Goal: Information Seeking & Learning: Learn about a topic

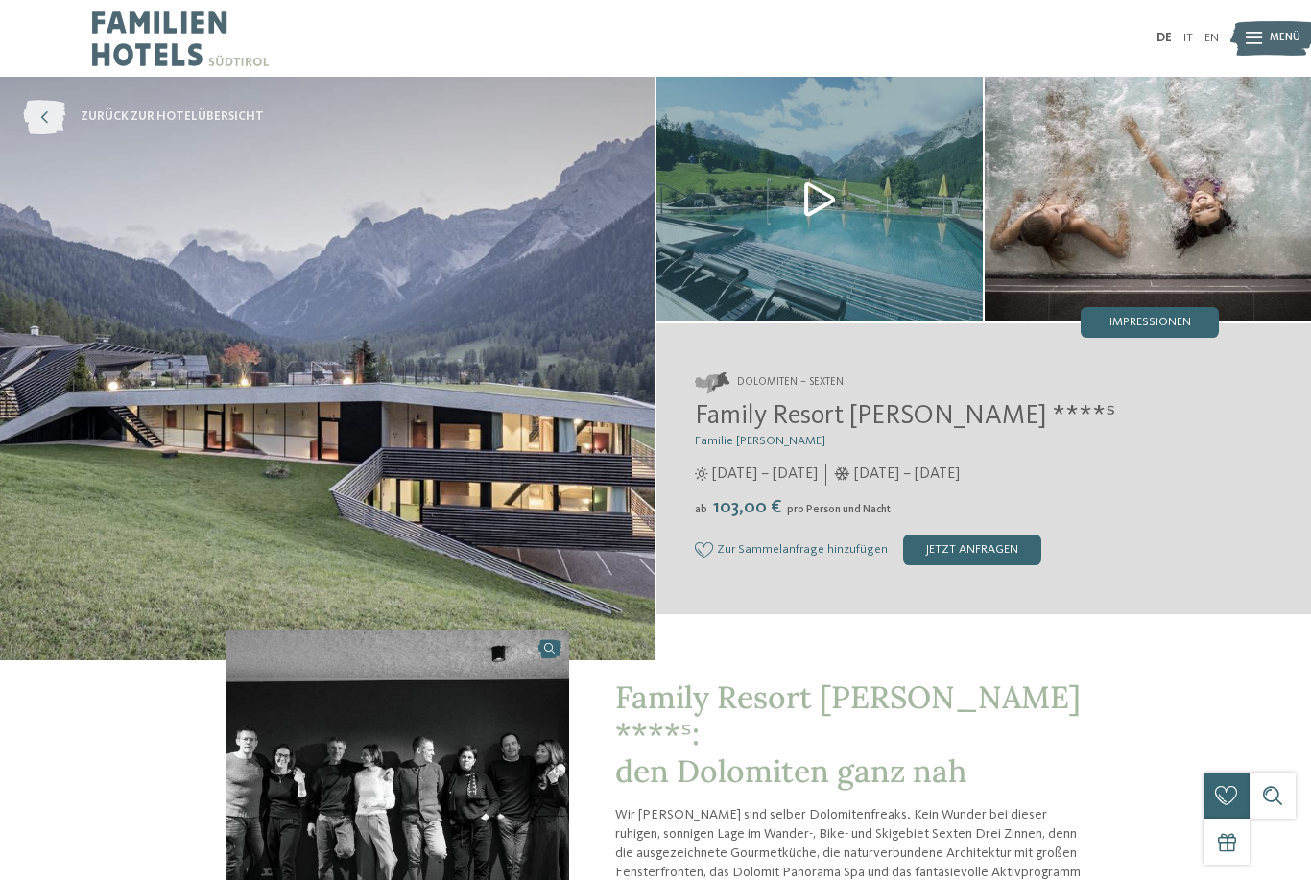
click at [52, 127] on icon at bounding box center [44, 117] width 42 height 35
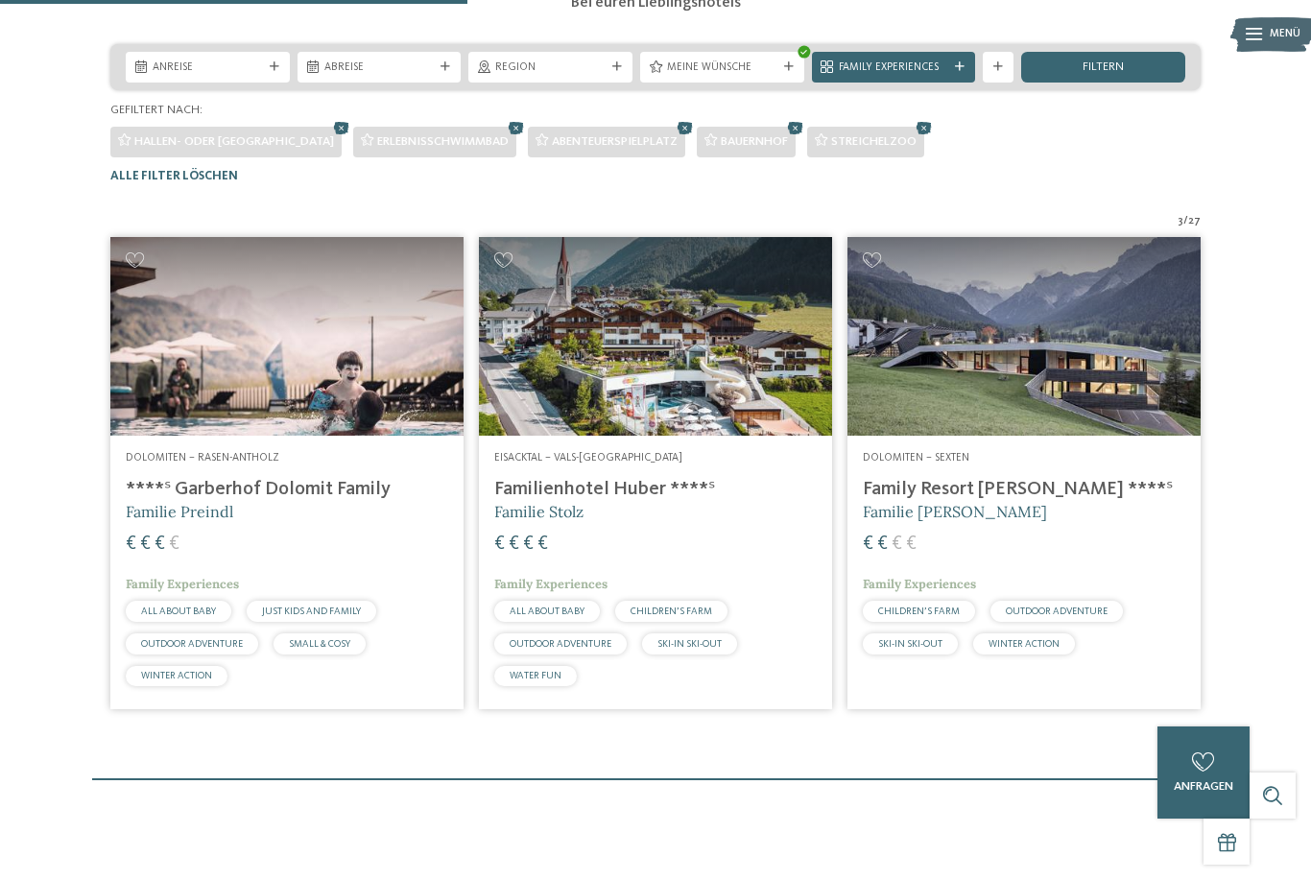
scroll to position [312, 0]
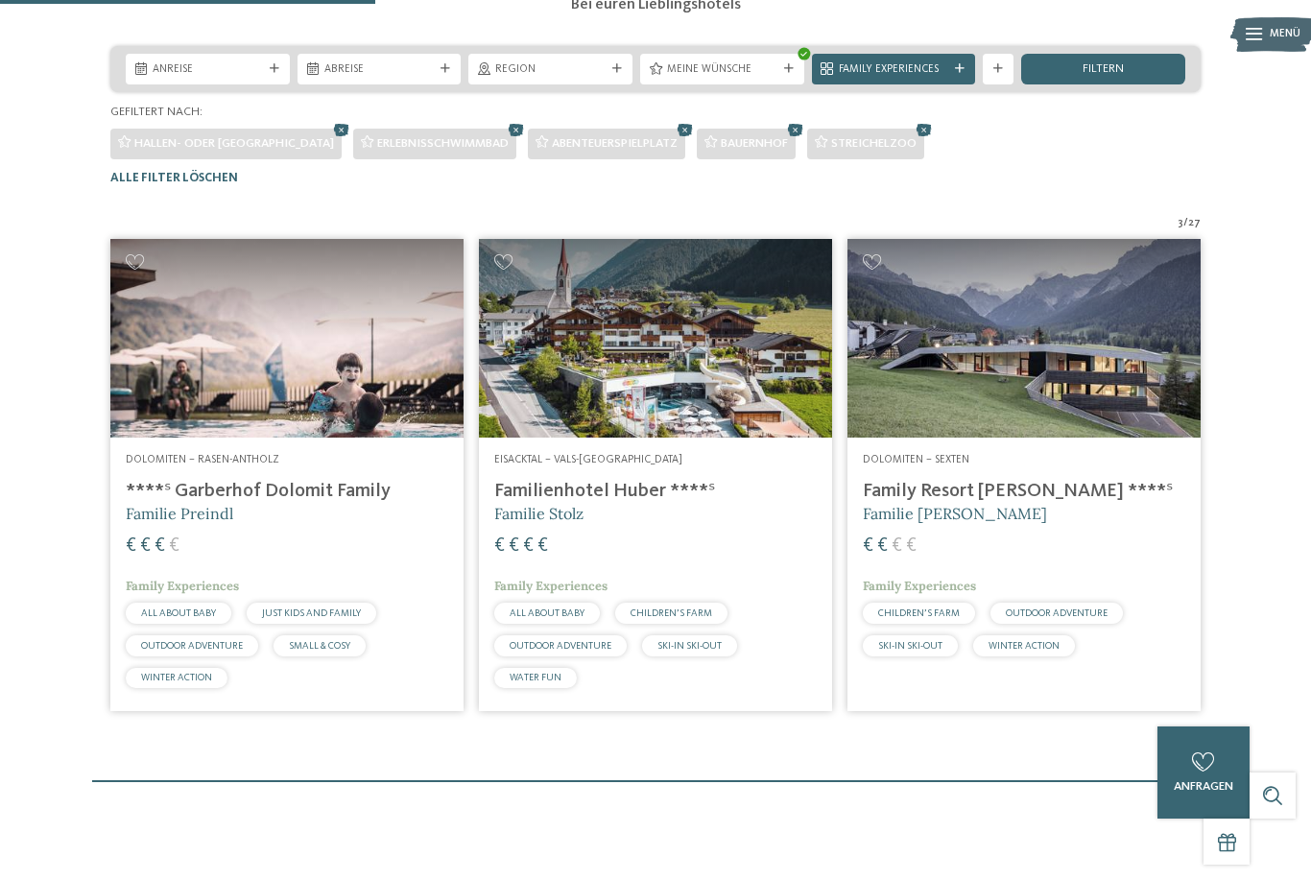
click at [1243, 417] on div "3 / 27 Dolomiten – Rasen-Antholz ****ˢ Garberhof Dolomit Family Familie Preindl…" at bounding box center [655, 467] width 1274 height 503
click at [1241, 539] on div "3 / 27 Dolomiten – Rasen-Antholz ****ˢ Garberhof Dolomit Family Familie Preindl…" at bounding box center [655, 467] width 1274 height 503
click at [1266, 546] on div "3 / 27 Dolomiten – Rasen-Antholz ****ˢ Garberhof Dolomit Family Familie Preindl…" at bounding box center [655, 467] width 1274 height 503
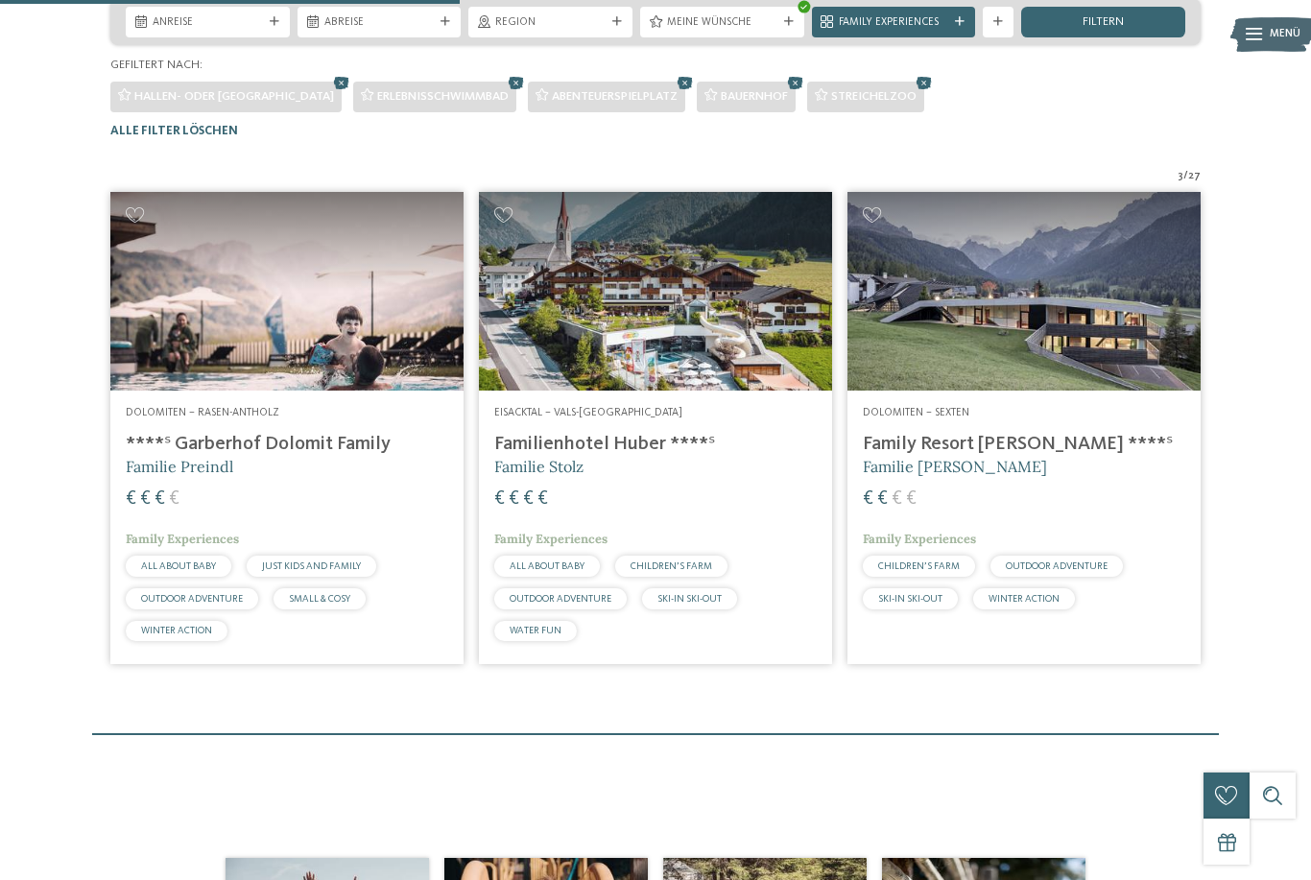
scroll to position [361, 0]
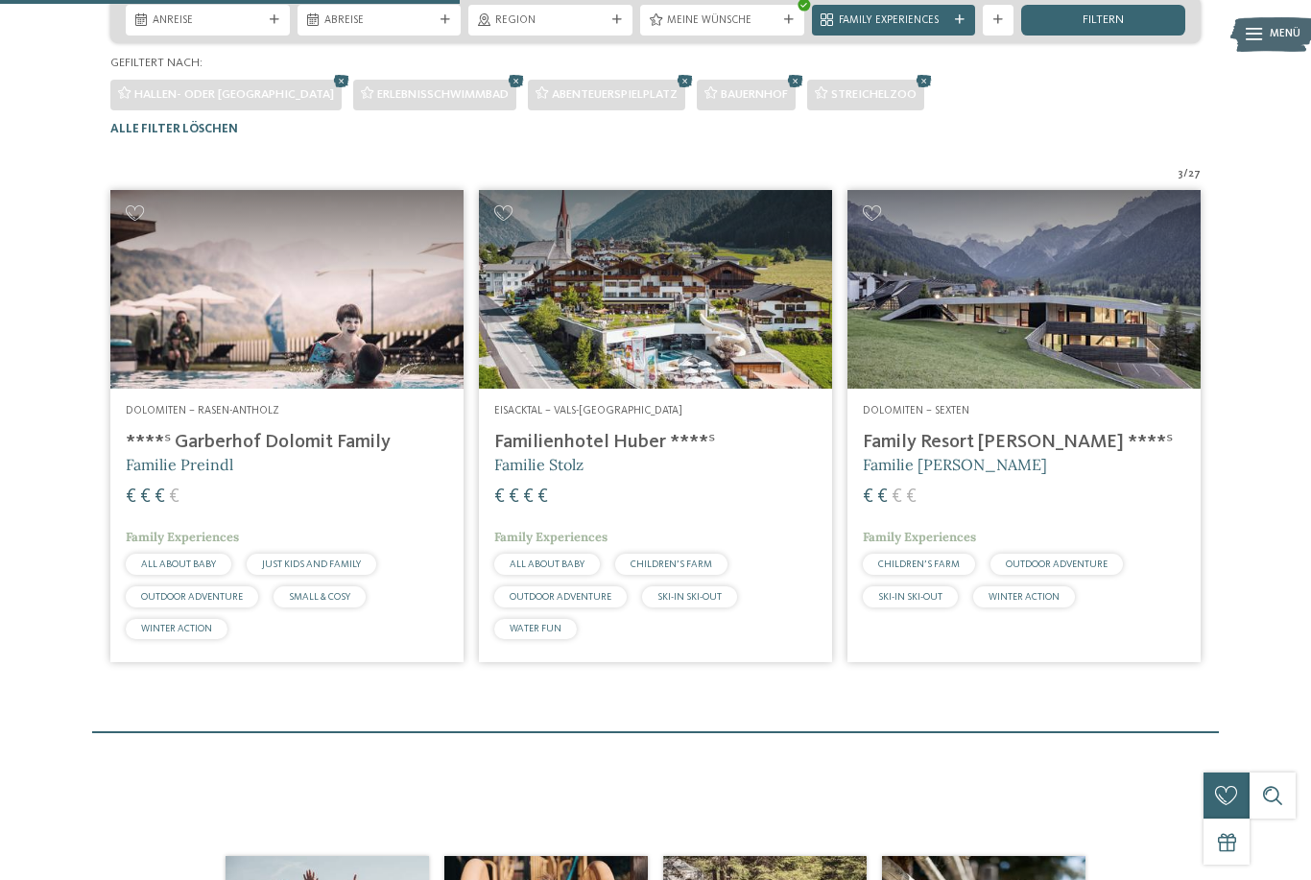
click at [1183, 182] on span "3" at bounding box center [1180, 174] width 6 height 15
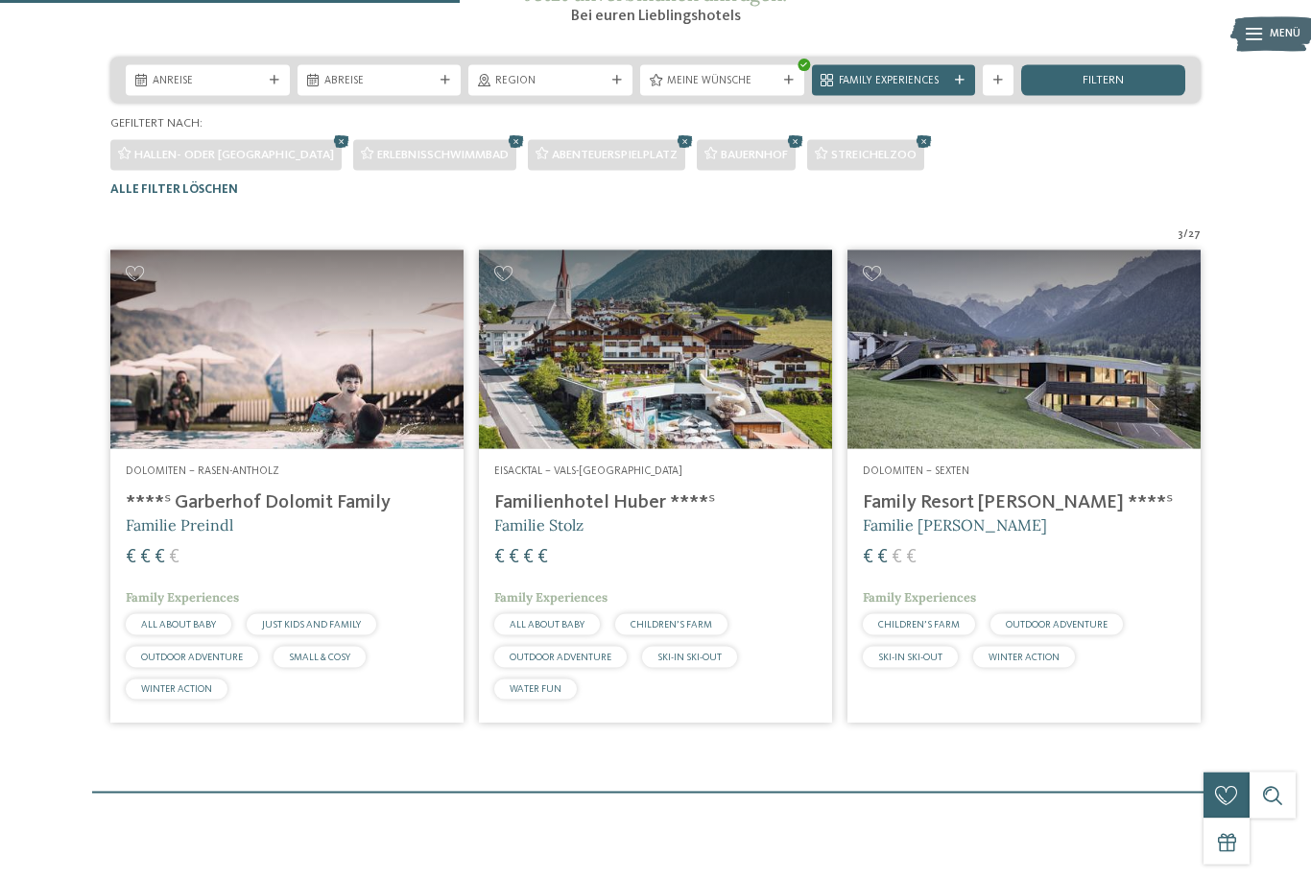
scroll to position [295, 0]
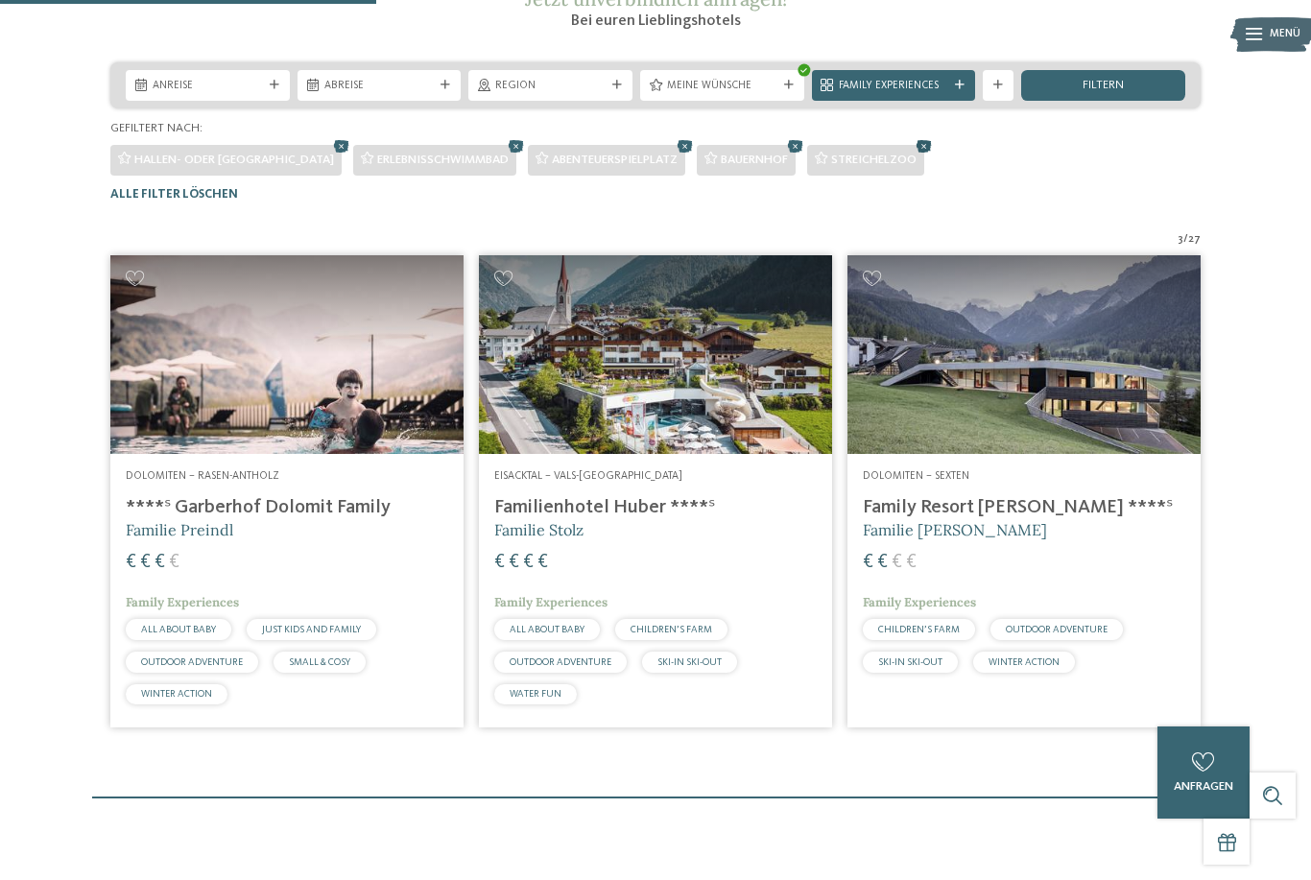
click at [912, 156] on icon at bounding box center [923, 146] width 23 height 20
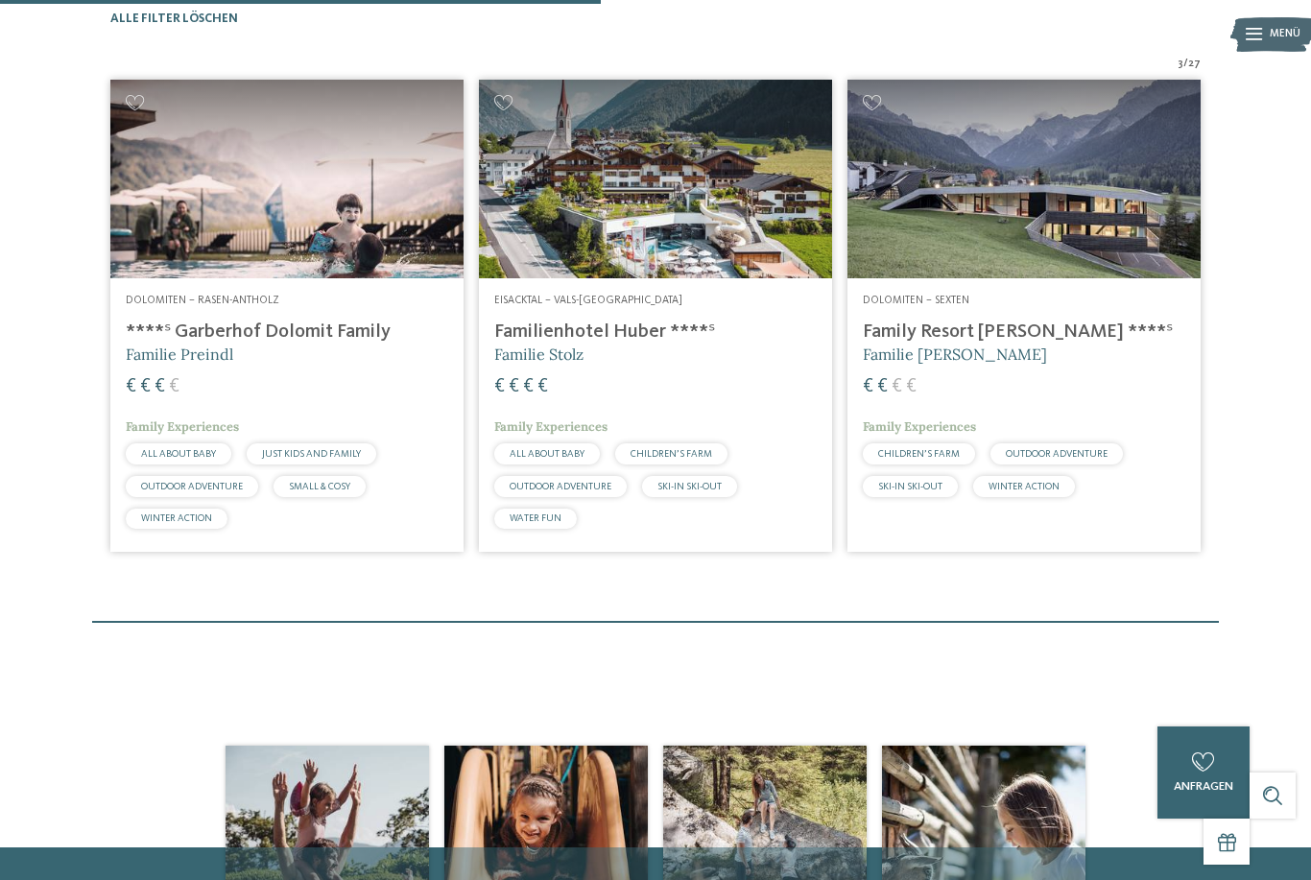
click at [1190, 115] on img at bounding box center [1023, 179] width 353 height 199
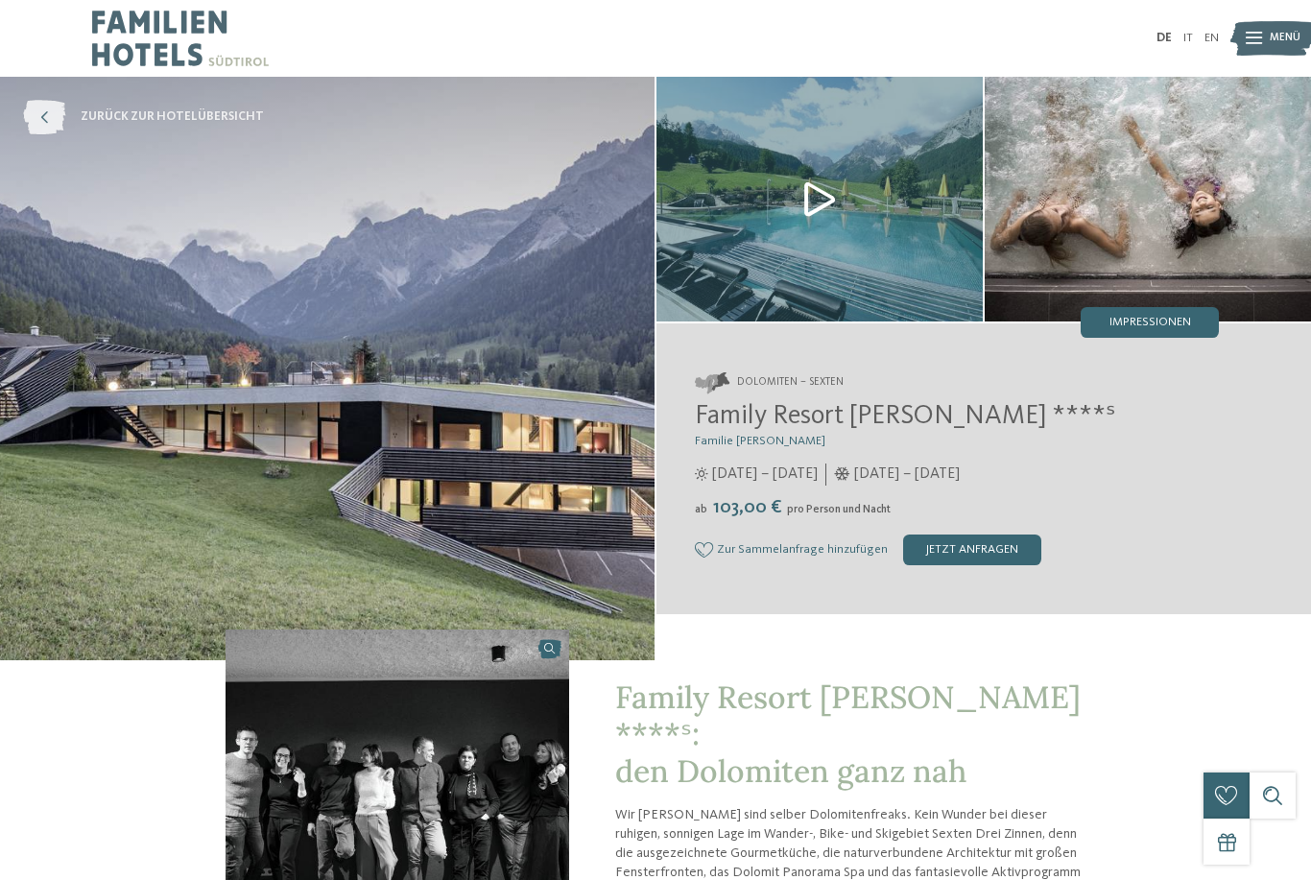
click at [43, 124] on icon at bounding box center [44, 117] width 42 height 35
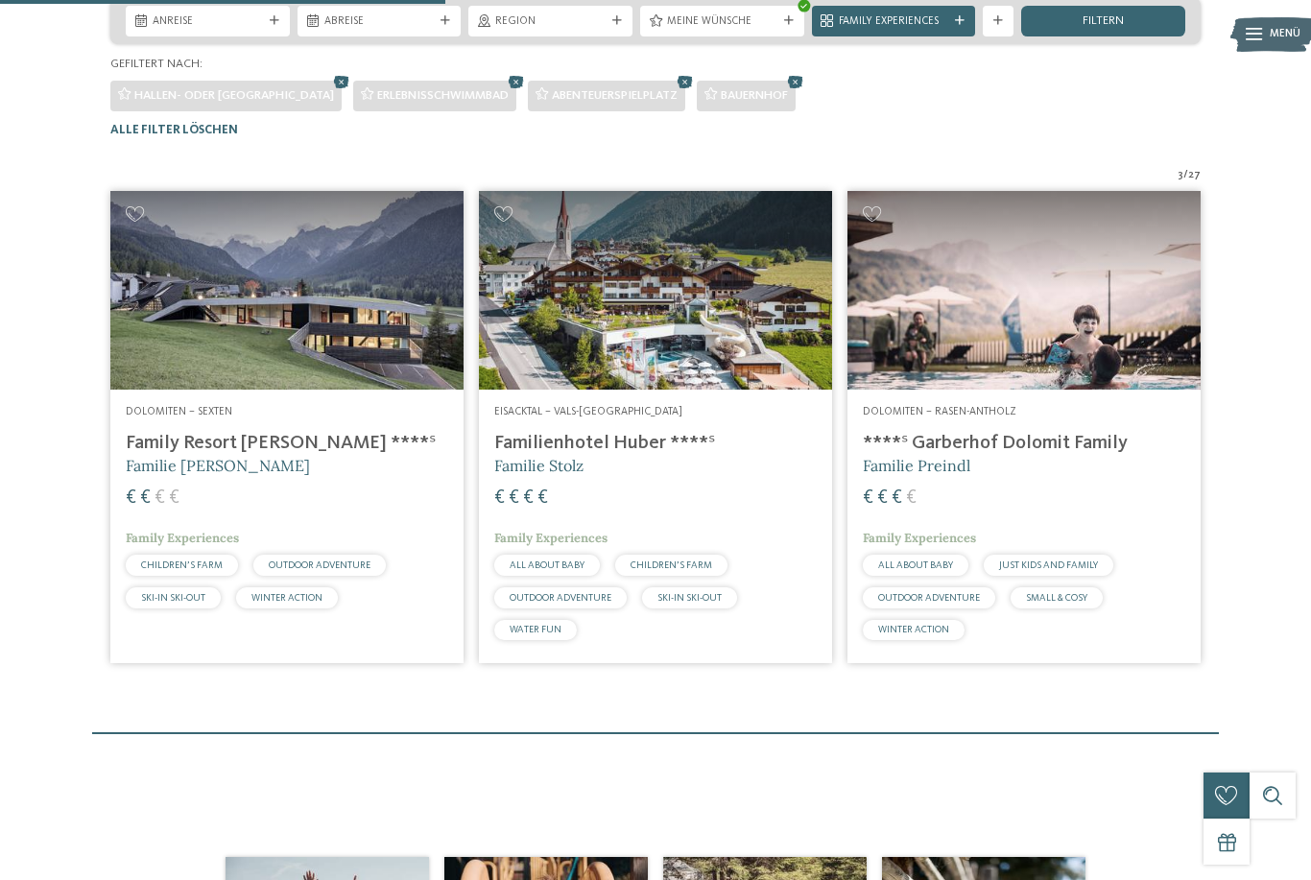
scroll to position [347, 0]
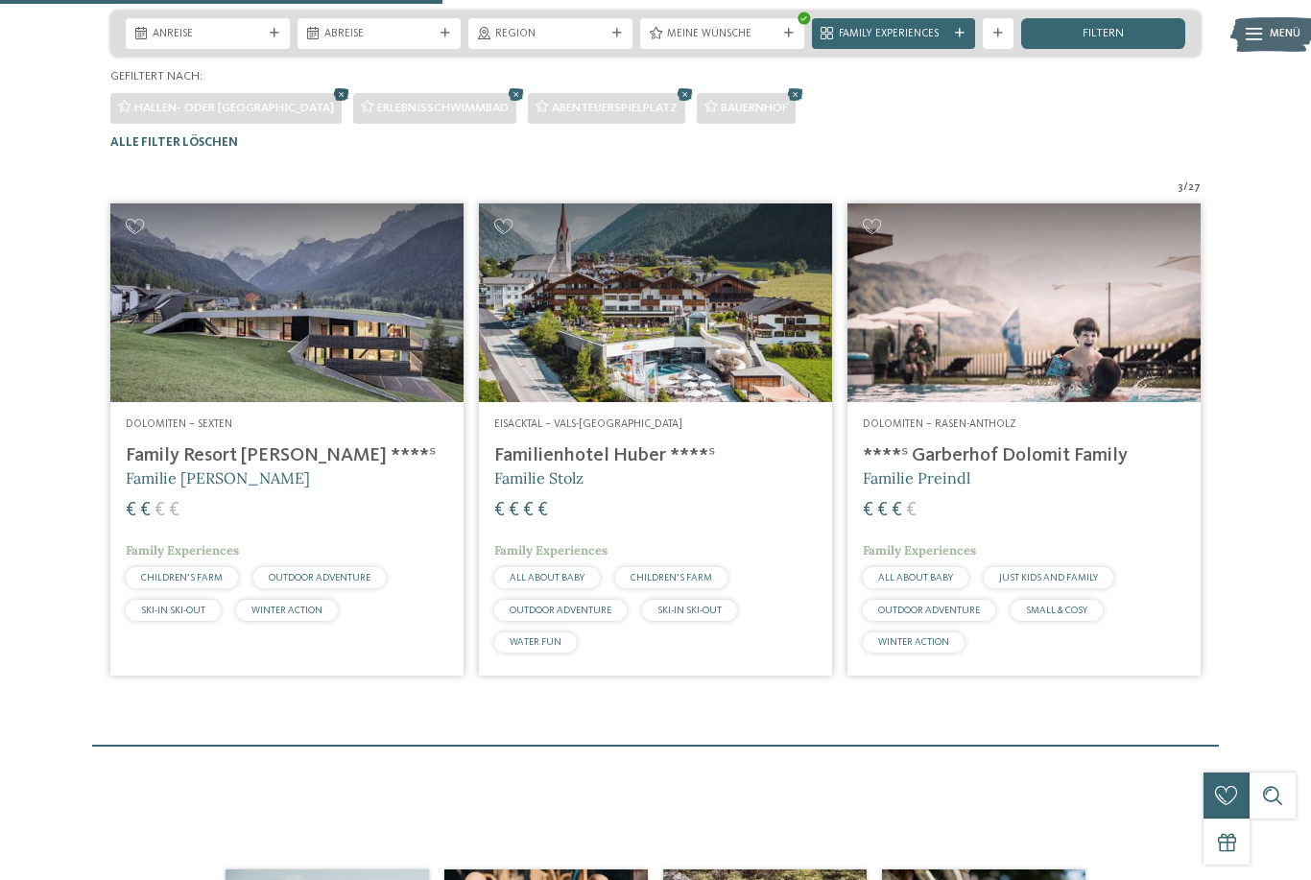
click at [330, 105] on icon at bounding box center [341, 94] width 23 height 20
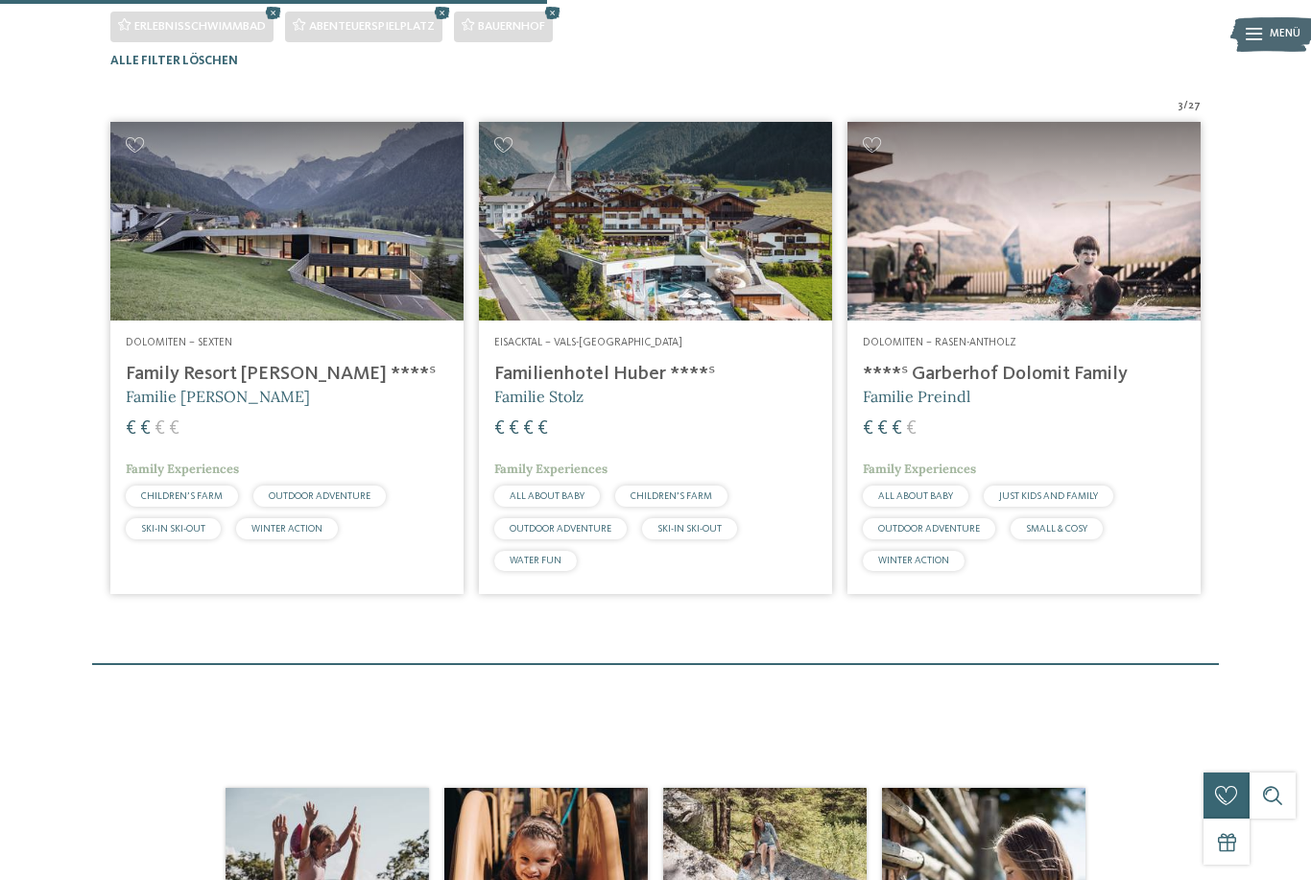
click at [454, 114] on div "3 / 27" at bounding box center [655, 106] width 1090 height 15
click at [454, 23] on icon at bounding box center [442, 13] width 23 height 20
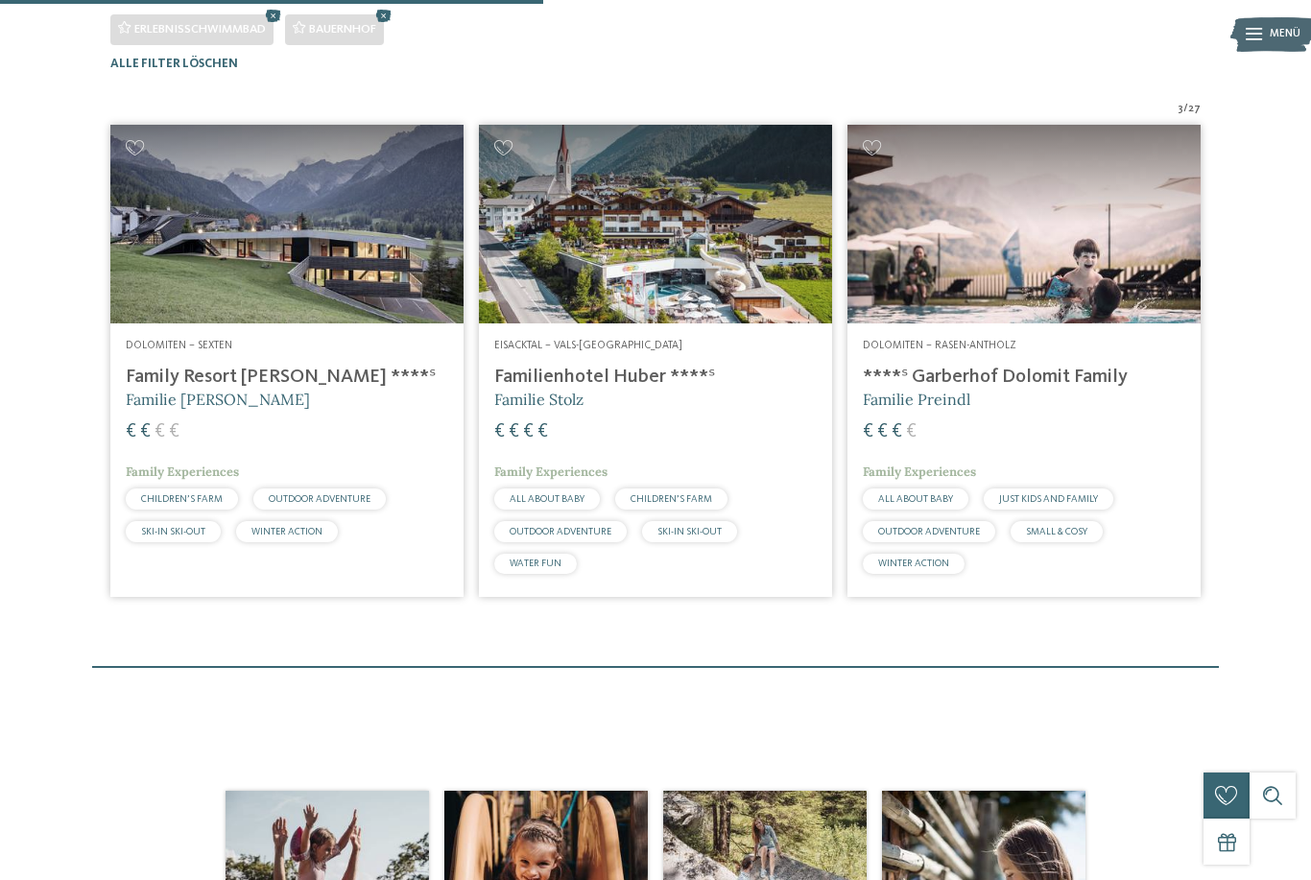
scroll to position [428, 0]
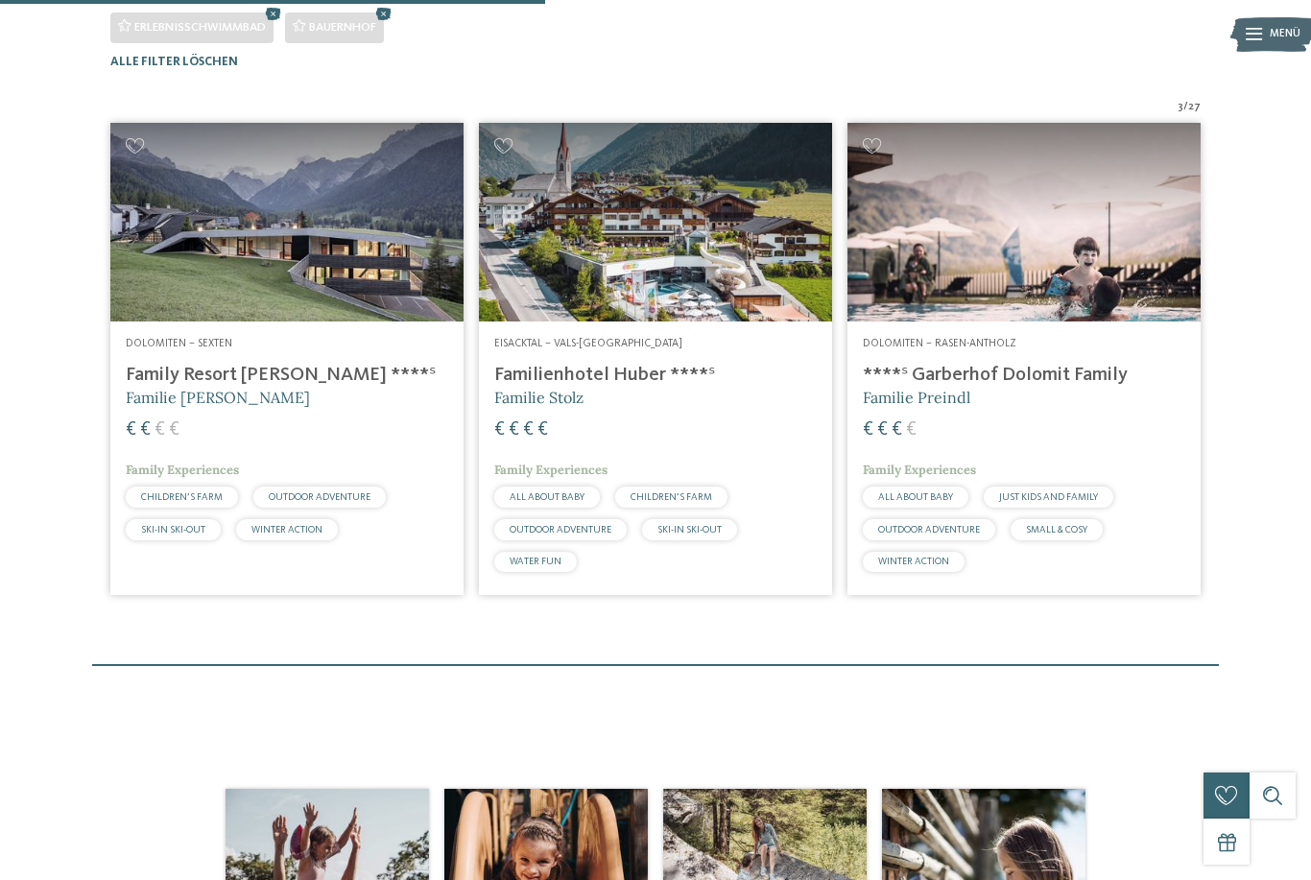
click at [407, 42] on div "Erlebnisschwimmbad Bauernhof" at bounding box center [655, 24] width 1090 height 38
click at [389, 24] on icon at bounding box center [383, 14] width 23 height 20
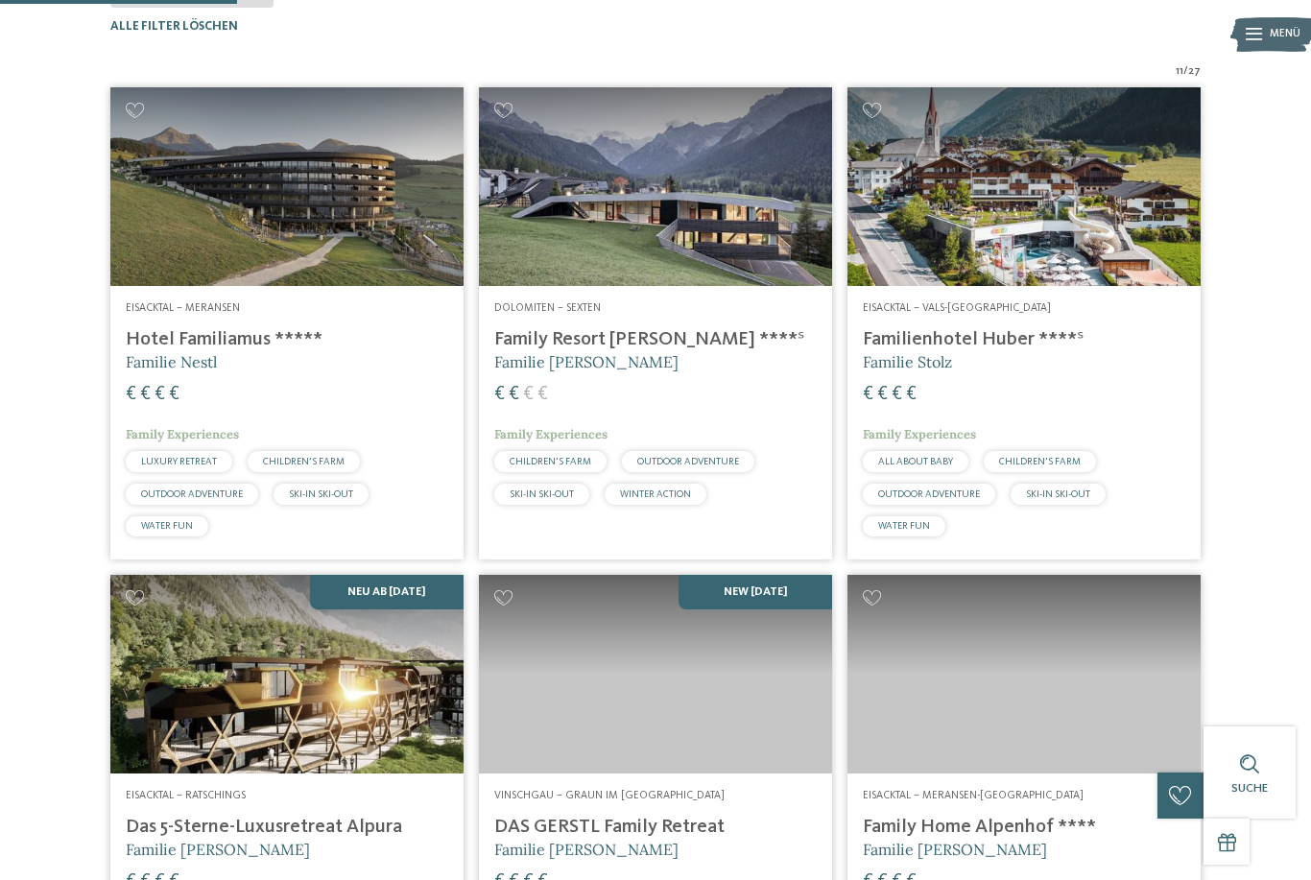
click at [274, 34] on div "Alle Filter löschen" at bounding box center [655, 26] width 1090 height 14
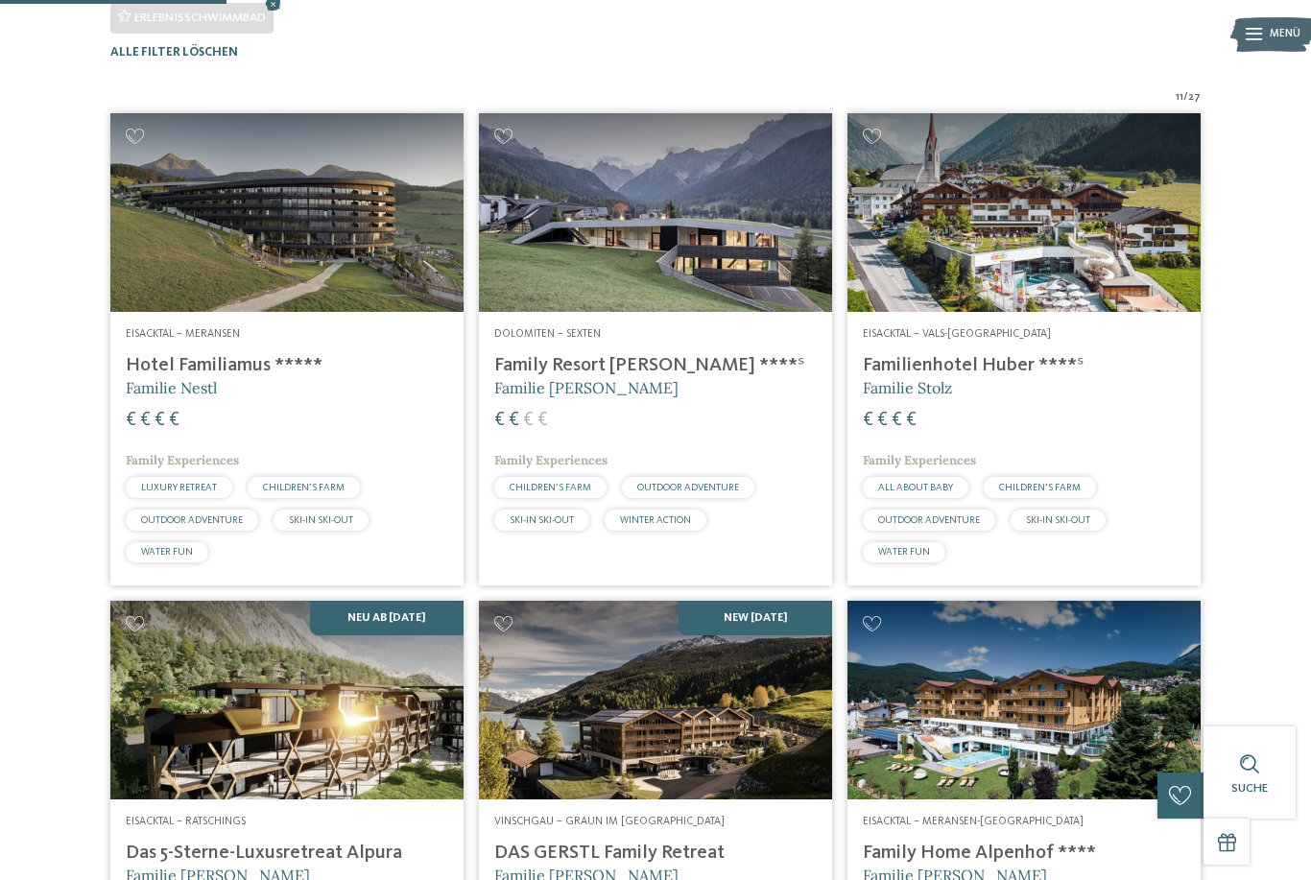
scroll to position [432, 0]
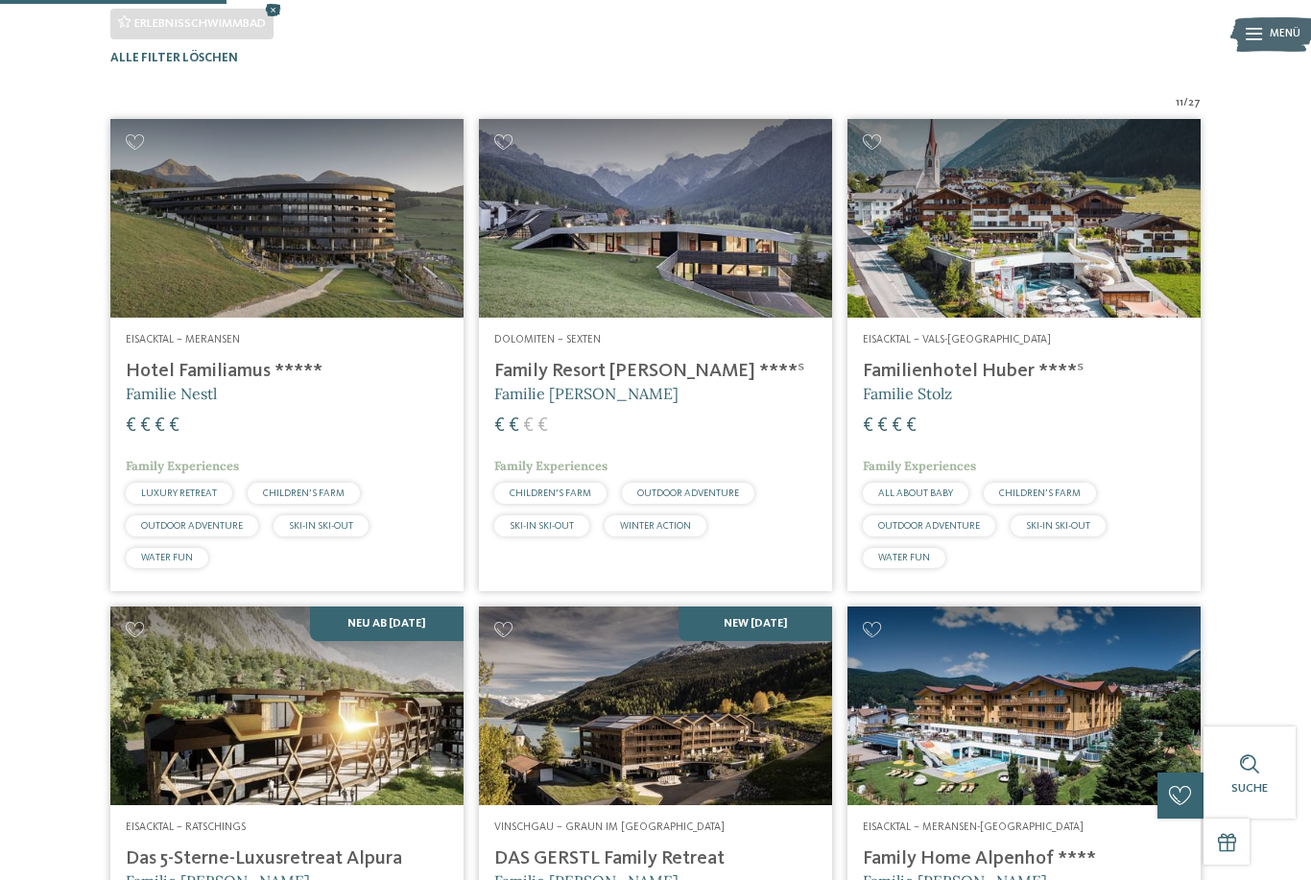
click at [269, 20] on icon at bounding box center [273, 10] width 23 height 20
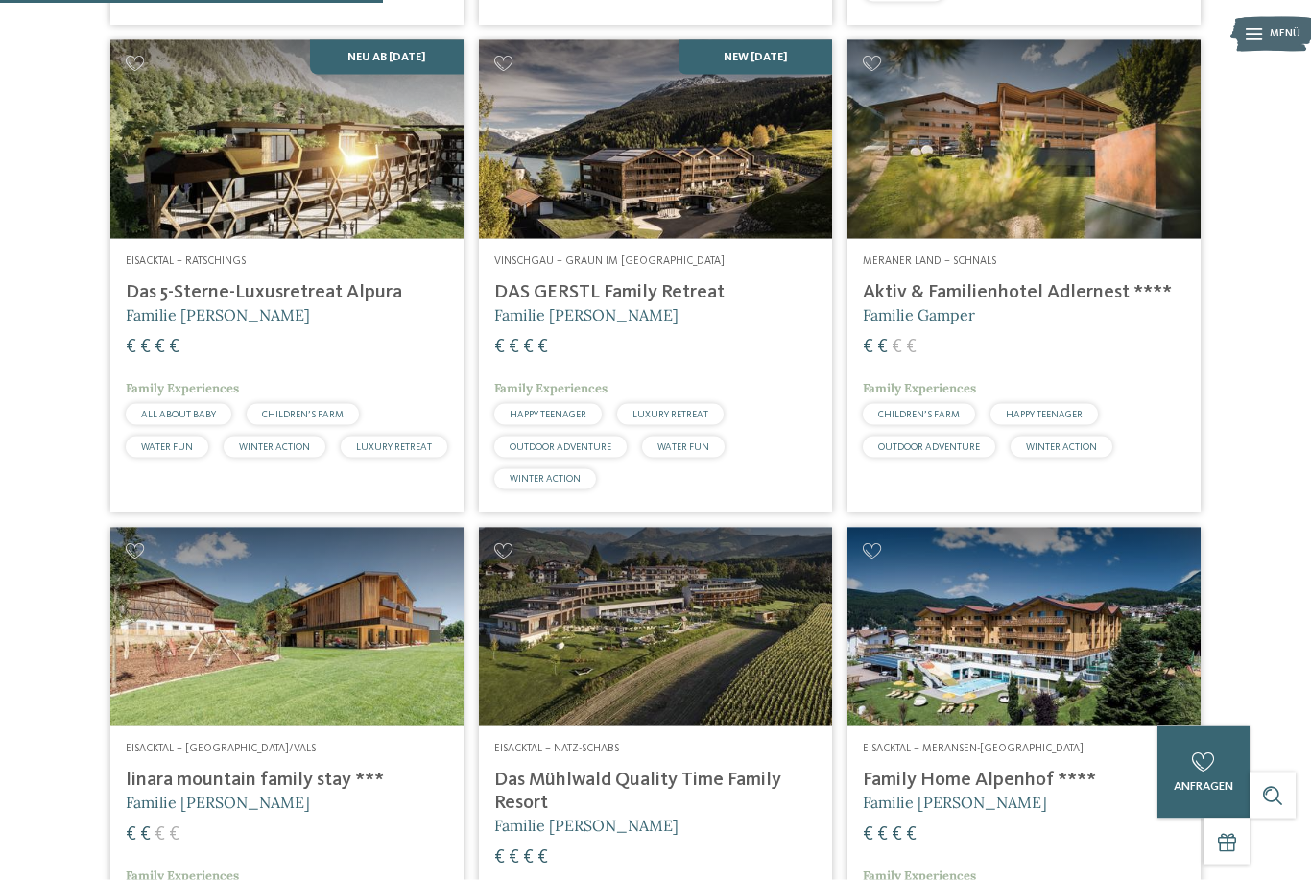
scroll to position [1391, 0]
